Goal: Book appointment/travel/reservation

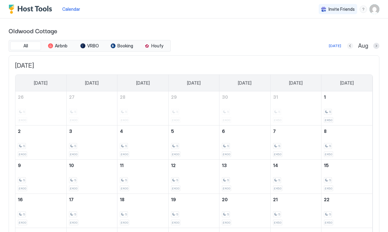
click at [350, 48] on button "Previous month" at bounding box center [350, 46] width 6 height 6
click at [347, 47] on button "Previous month" at bounding box center [343, 46] width 6 height 6
click at [350, 47] on button "Previous month" at bounding box center [351, 46] width 6 height 6
click at [350, 47] on button "Previous month" at bounding box center [350, 46] width 6 height 6
click at [350, 47] on button "Previous month" at bounding box center [352, 46] width 6 height 6
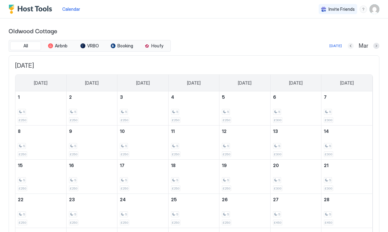
click at [350, 47] on button "Previous month" at bounding box center [351, 46] width 6 height 6
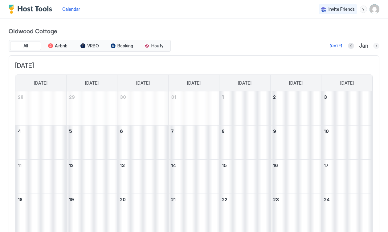
click at [377, 45] on button "Next month" at bounding box center [376, 46] width 6 height 6
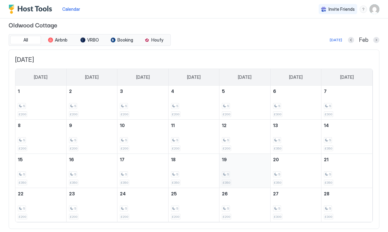
scroll to position [7, 0]
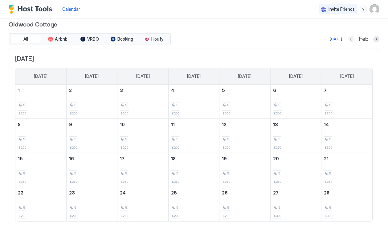
click at [351, 40] on button "Previous month" at bounding box center [351, 39] width 6 height 6
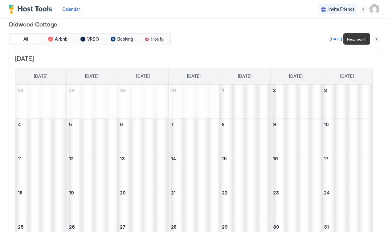
click at [375, 39] on button "Next month" at bounding box center [376, 39] width 6 height 6
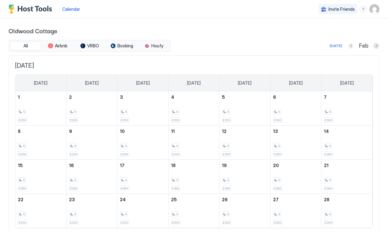
click at [353, 45] on button "Previous month" at bounding box center [351, 46] width 6 height 6
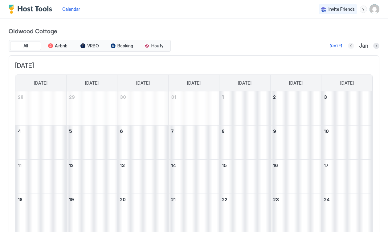
click at [352, 44] on button "Previous month" at bounding box center [351, 46] width 6 height 6
click at [375, 46] on button "Next month" at bounding box center [376, 46] width 6 height 6
